Goal: Task Accomplishment & Management: Use online tool/utility

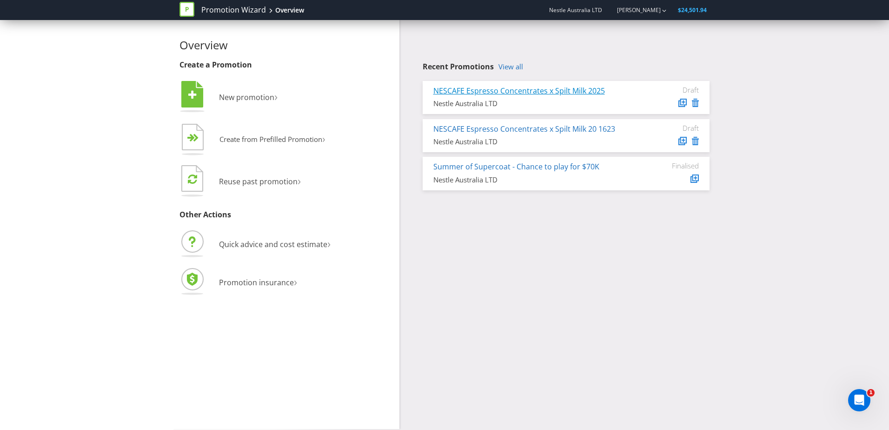
click at [571, 95] on link "NESCAFE Espresso Concentrates x Spilt Milk 2025" at bounding box center [519, 91] width 172 height 10
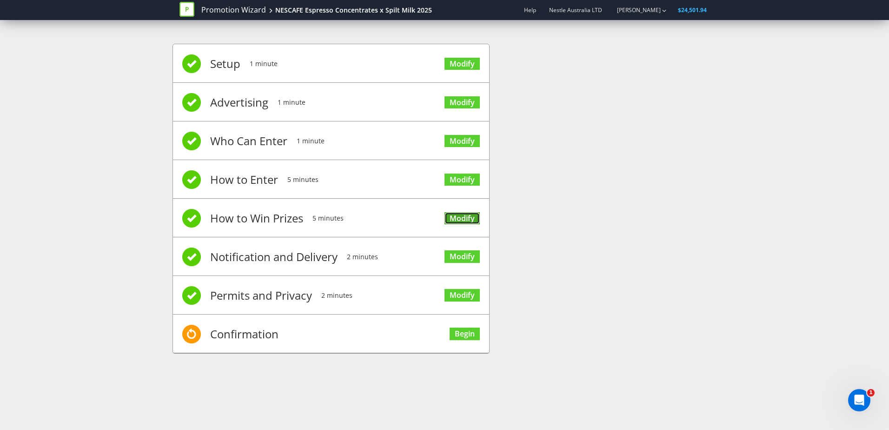
click at [469, 221] on link "Modify" at bounding box center [461, 218] width 35 height 13
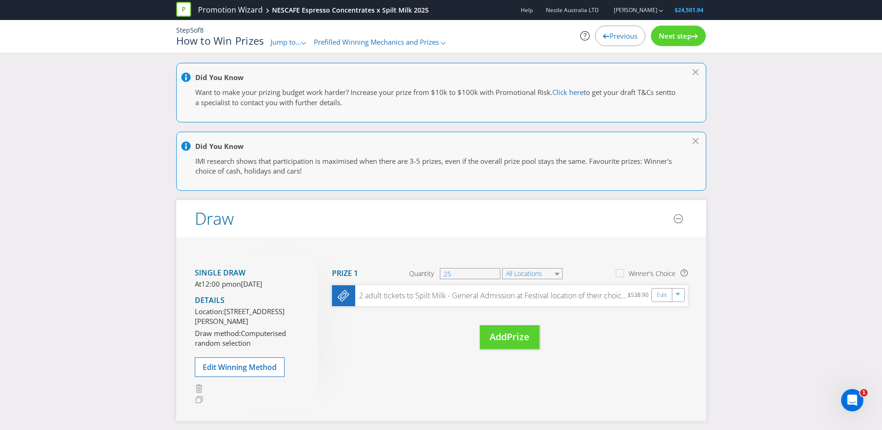
scroll to position [93, 0]
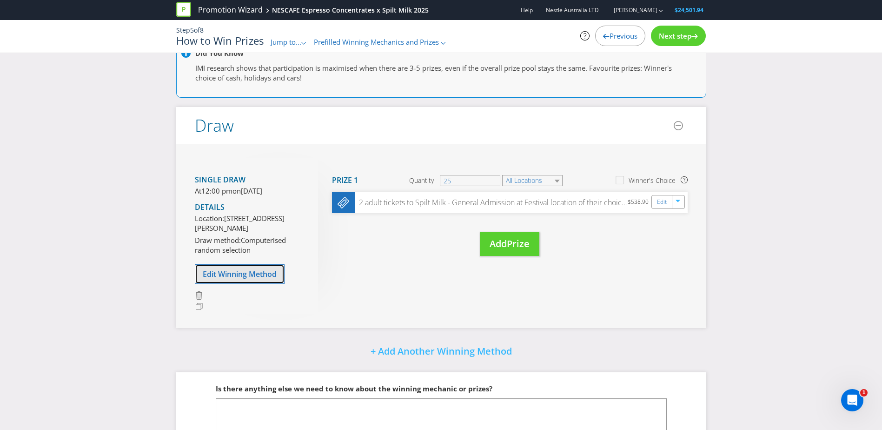
click at [252, 279] on span "Edit Winning Method" at bounding box center [240, 274] width 74 height 10
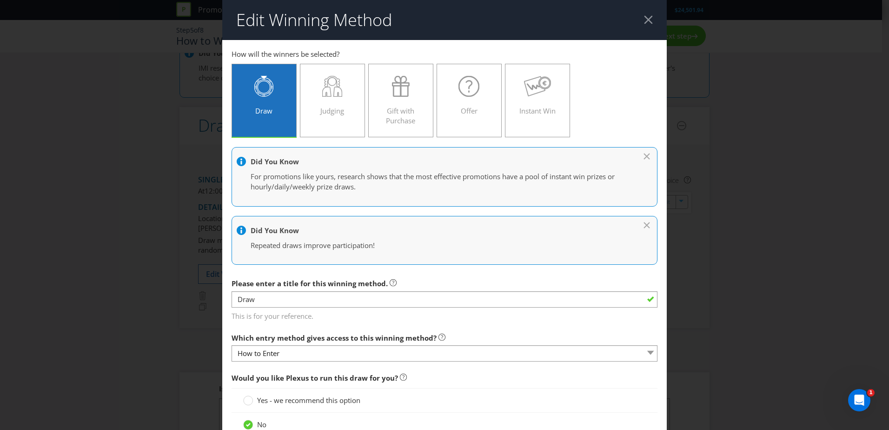
click at [644, 17] on div at bounding box center [648, 19] width 9 height 9
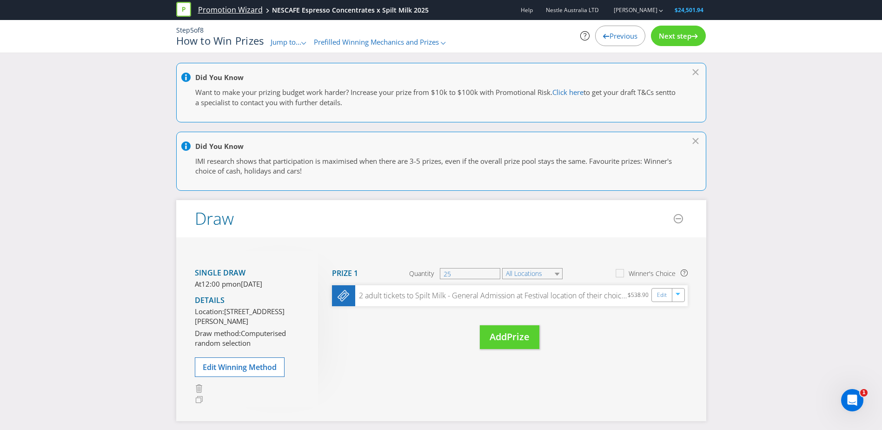
click at [215, 12] on link "Promotion Wizard" at bounding box center [230, 10] width 65 height 11
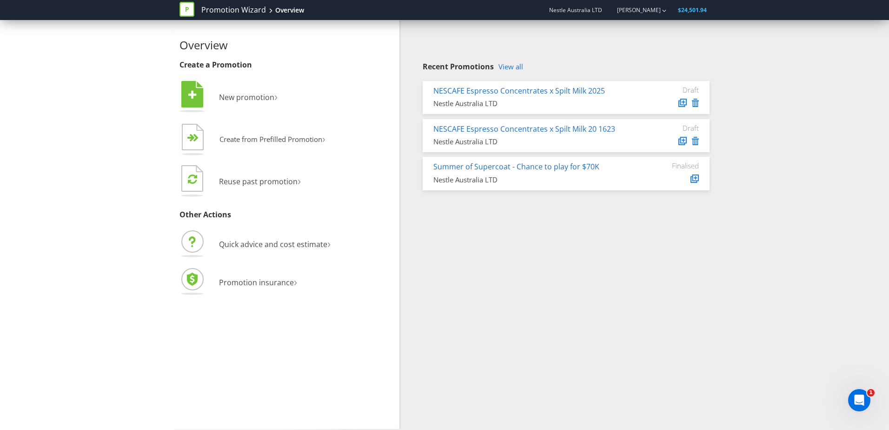
click at [526, 66] on h4 "Recent Promotions View all" at bounding box center [566, 67] width 287 height 8
click at [518, 64] on link "View all" at bounding box center [510, 67] width 25 height 8
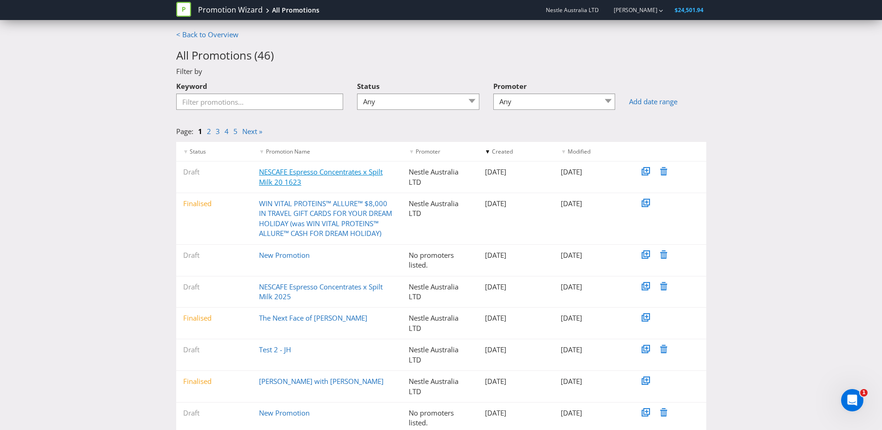
click at [269, 177] on link "NESCAFE Espresso Concentrates x Spilt Milk 20 1623" at bounding box center [321, 176] width 124 height 19
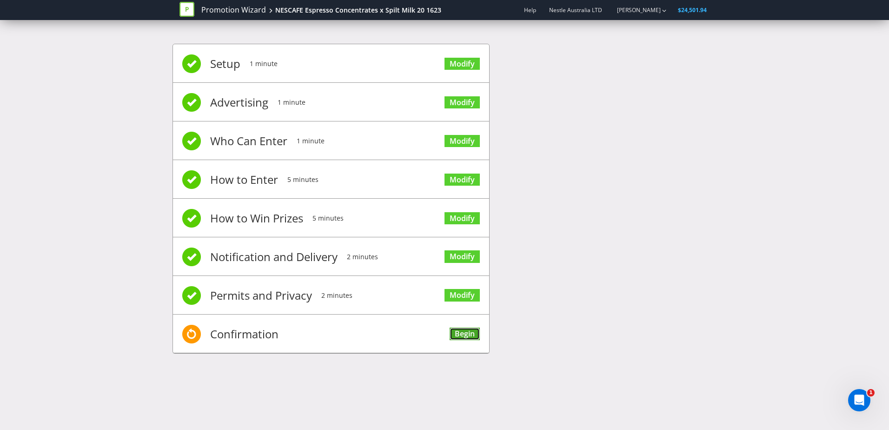
click at [468, 340] on link "Begin" at bounding box center [465, 333] width 30 height 13
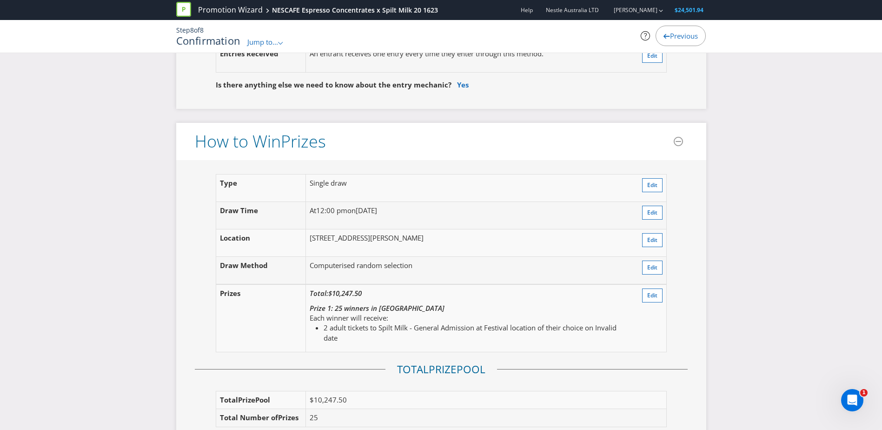
scroll to position [1162, 0]
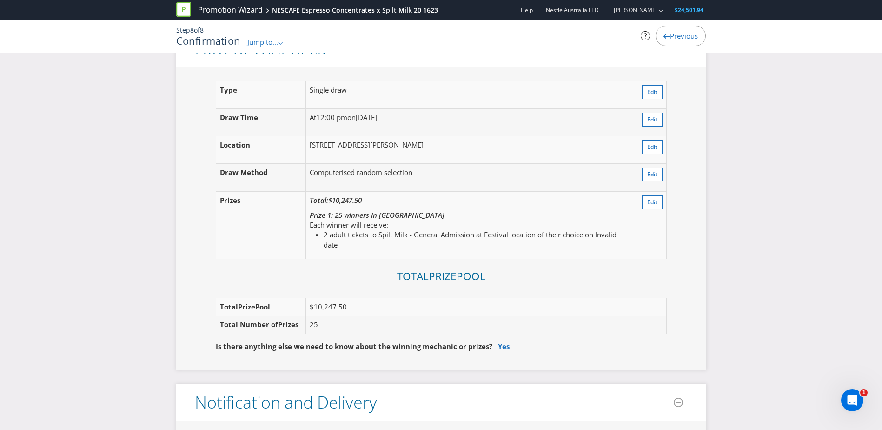
drag, startPoint x: 513, startPoint y: 154, endPoint x: 297, endPoint y: 149, distance: 215.8
click at [297, 149] on tr "Location Unit 19/8 Tilley Lane, Frenchs Forest NSW 2086, Australia Edit" at bounding box center [441, 149] width 450 height 27
drag, startPoint x: 297, startPoint y: 149, endPoint x: 435, endPoint y: 159, distance: 137.5
click at [435, 159] on td "[STREET_ADDRESS][PERSON_NAME]" at bounding box center [469, 149] width 327 height 27
click at [411, 134] on td "At 12:00 pm on Thursday 13th Nov 2025" at bounding box center [469, 121] width 327 height 27
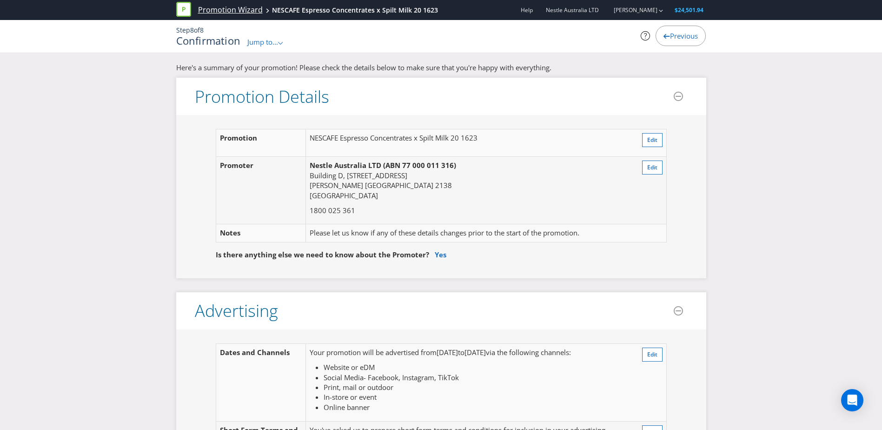
click at [214, 6] on link "Promotion Wizard" at bounding box center [230, 10] width 65 height 11
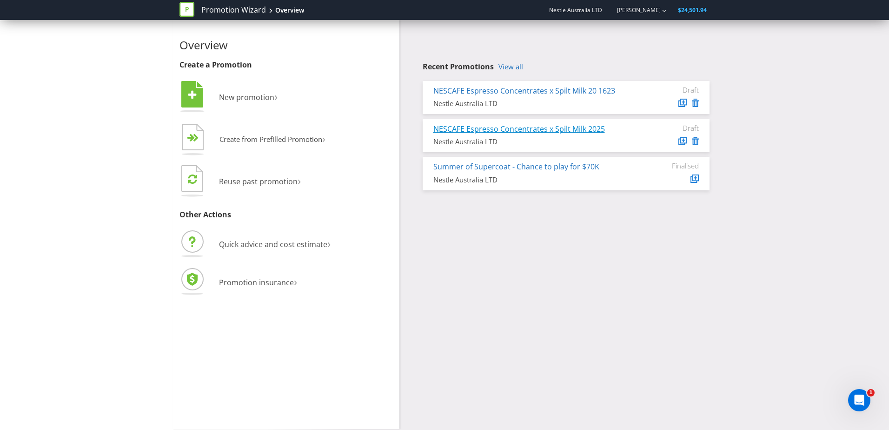
click at [539, 131] on link "NESCAFE Espresso Concentrates x Spilt Milk 2025" at bounding box center [519, 129] width 172 height 10
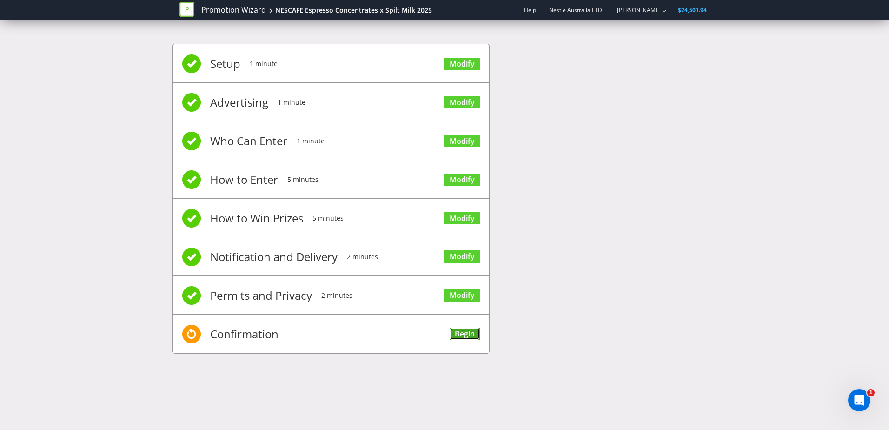
click at [457, 336] on link "Begin" at bounding box center [465, 333] width 30 height 13
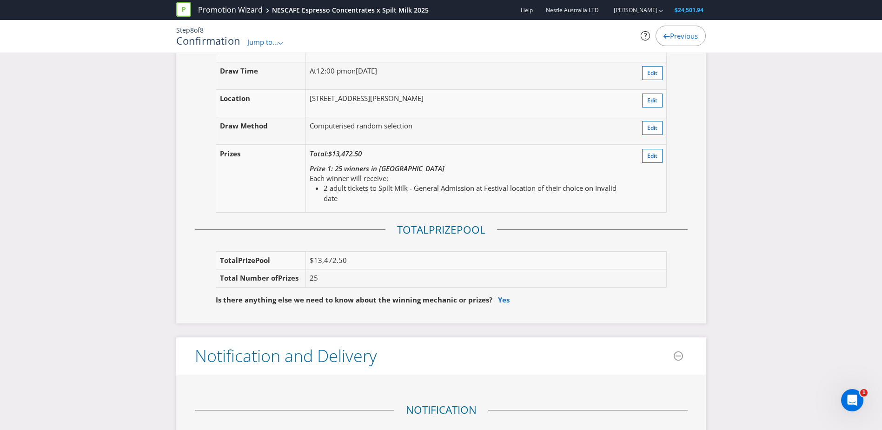
scroll to position [1069, 0]
